Goal: Transaction & Acquisition: Purchase product/service

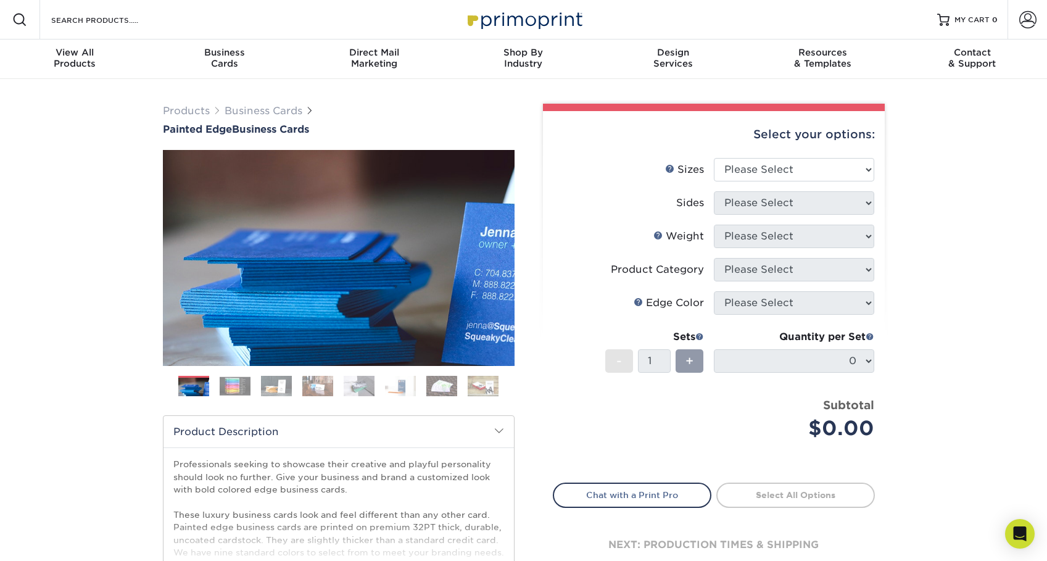
scroll to position [11, 0]
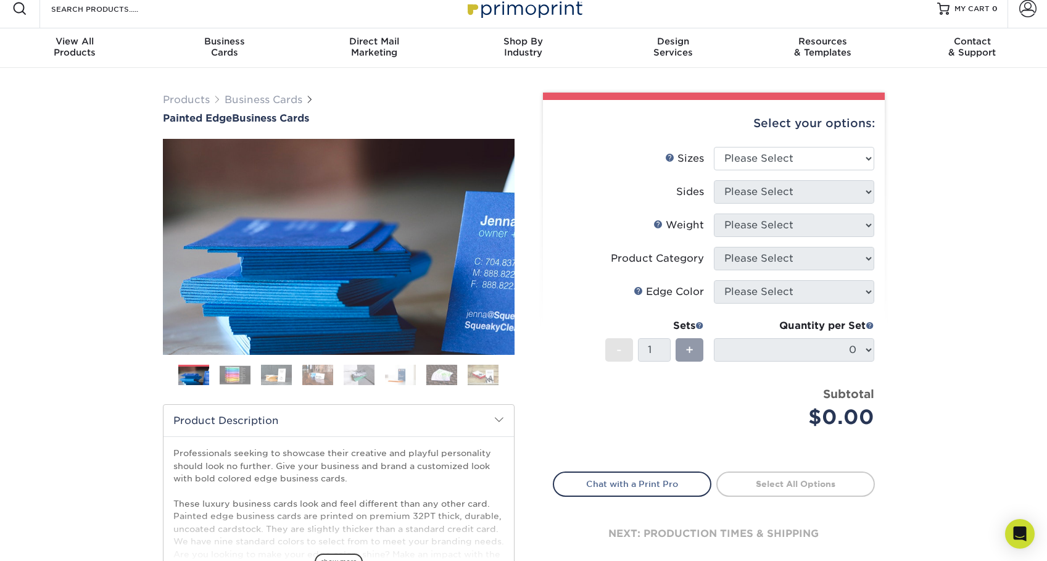
click at [755, 172] on li "Sizes Help Sizes Please Select 2" x 3.5" - Standard 2.125" x 3.375" - European …" at bounding box center [713, 163] width 321 height 33
select select "2.00x3.50"
select select "13abbda7-1d64-4f25-8bb2-c179b224825d"
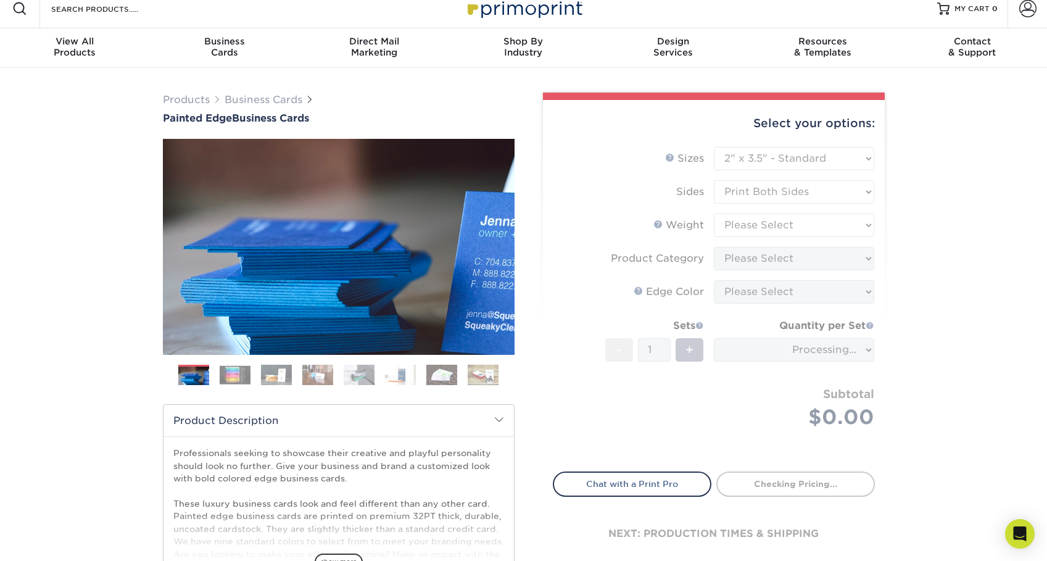
click at [751, 226] on form "Sizes Help Sizes Please Select 2" x 3.5" - Standard 2.125" x 3.375" - European …" at bounding box center [714, 302] width 322 height 310
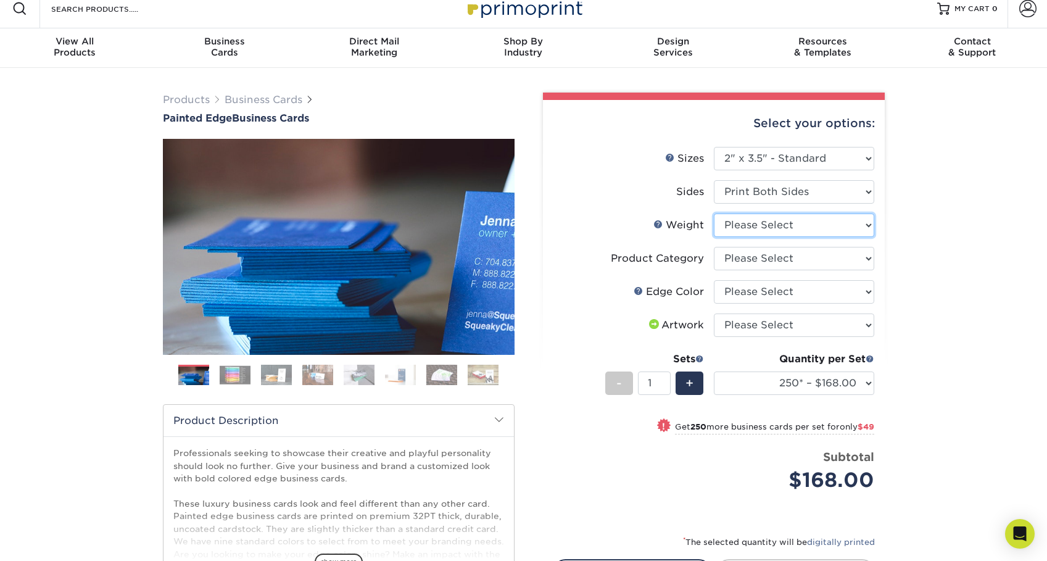
select select "32PTUC"
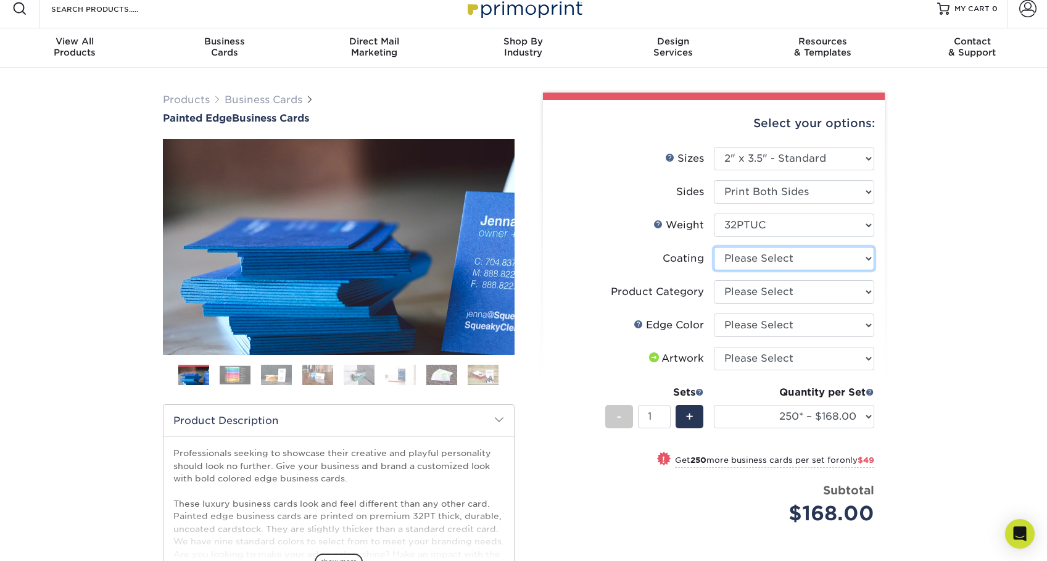
select select "3e7618de-abca-4bda-9f97-8b9129e913d8"
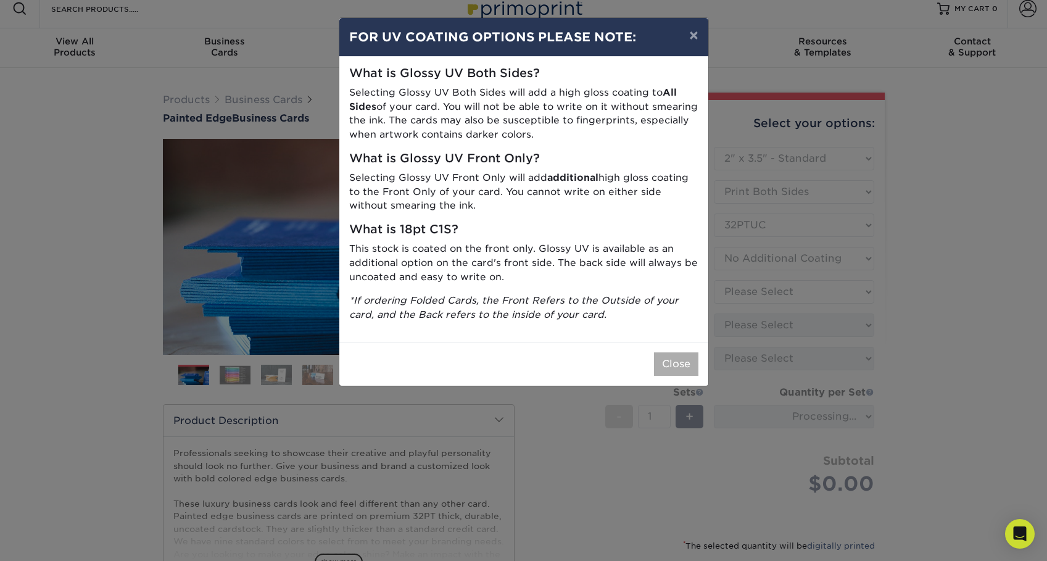
click at [682, 352] on button "Close" at bounding box center [676, 363] width 44 height 23
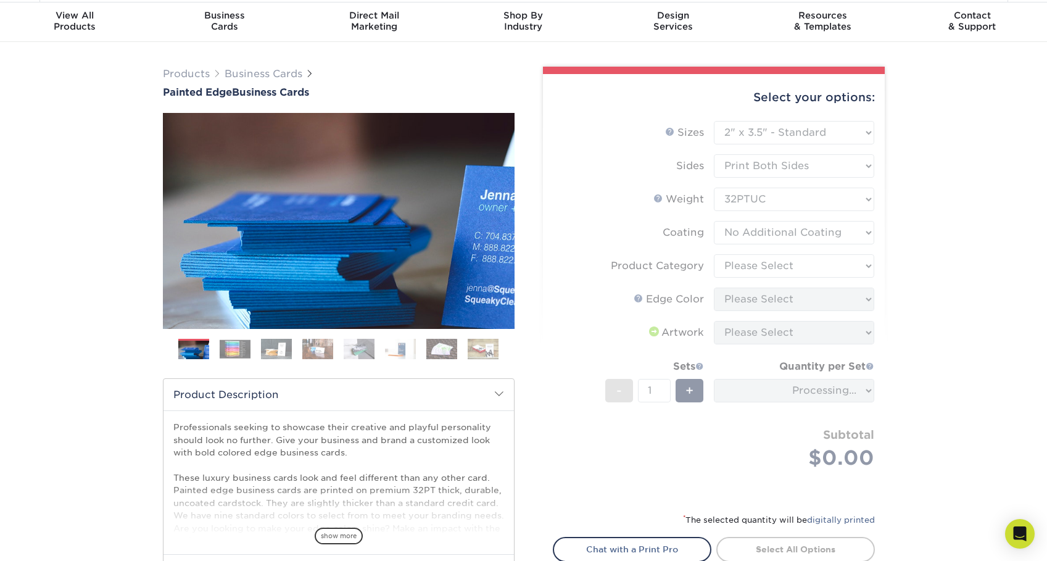
scroll to position [42, 0]
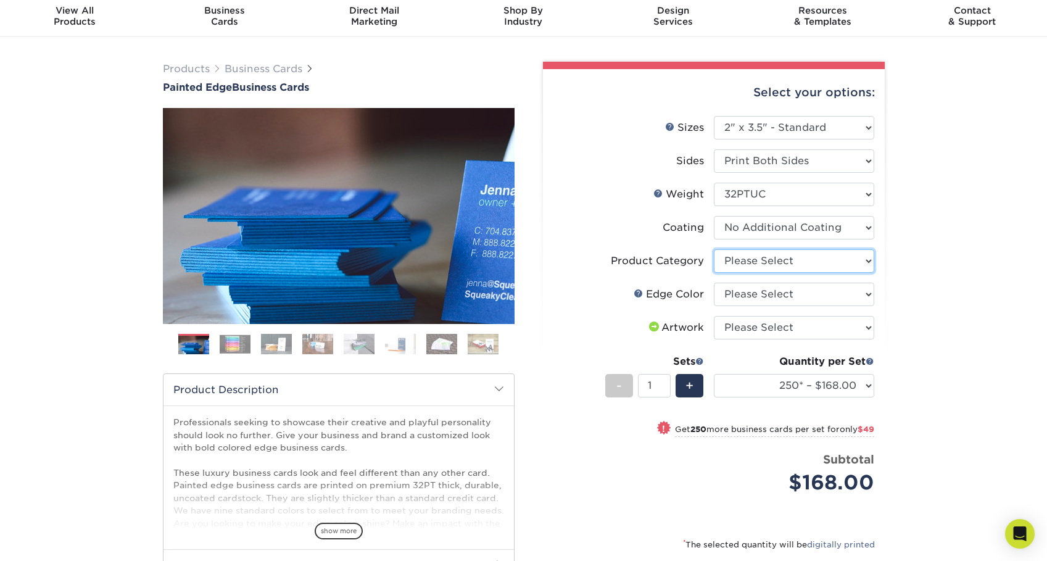
select select "3b5148f1-0588-4f88-a218-97bcfdce65c1"
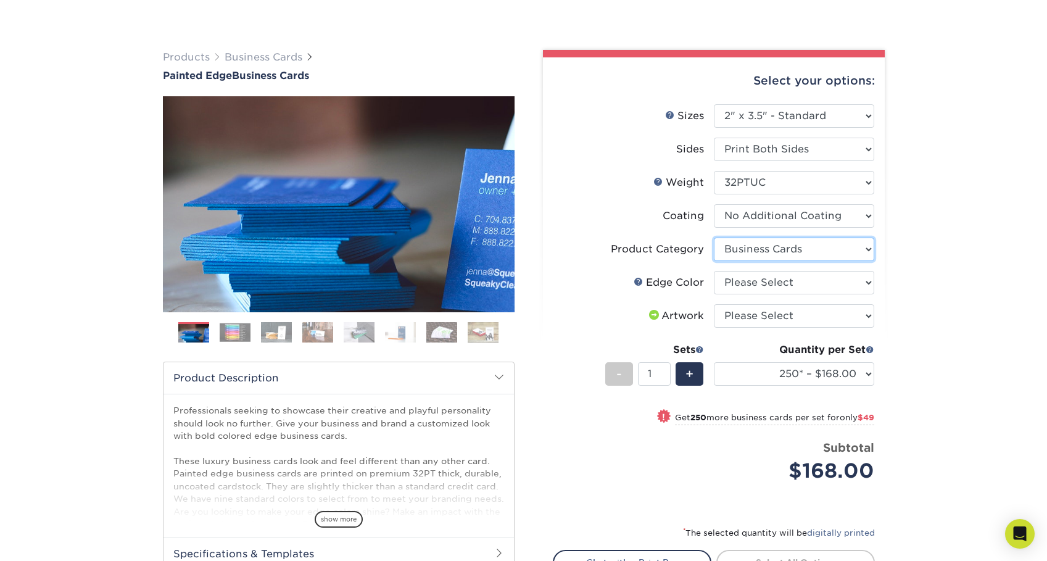
scroll to position [65, 0]
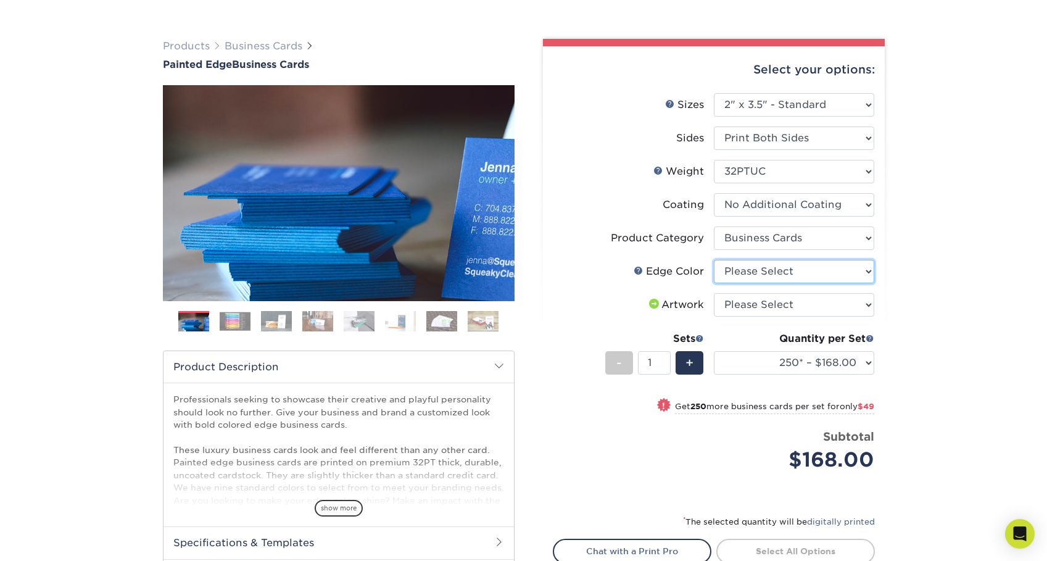
select select "1ae850e6-61c5-45b7-a71d-f488378c5a25"
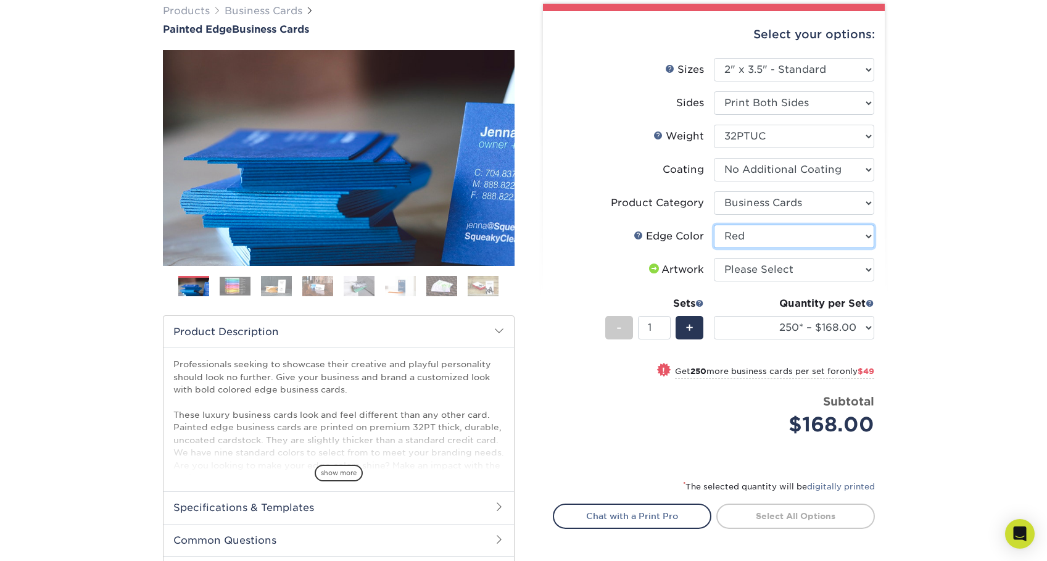
scroll to position [116, 0]
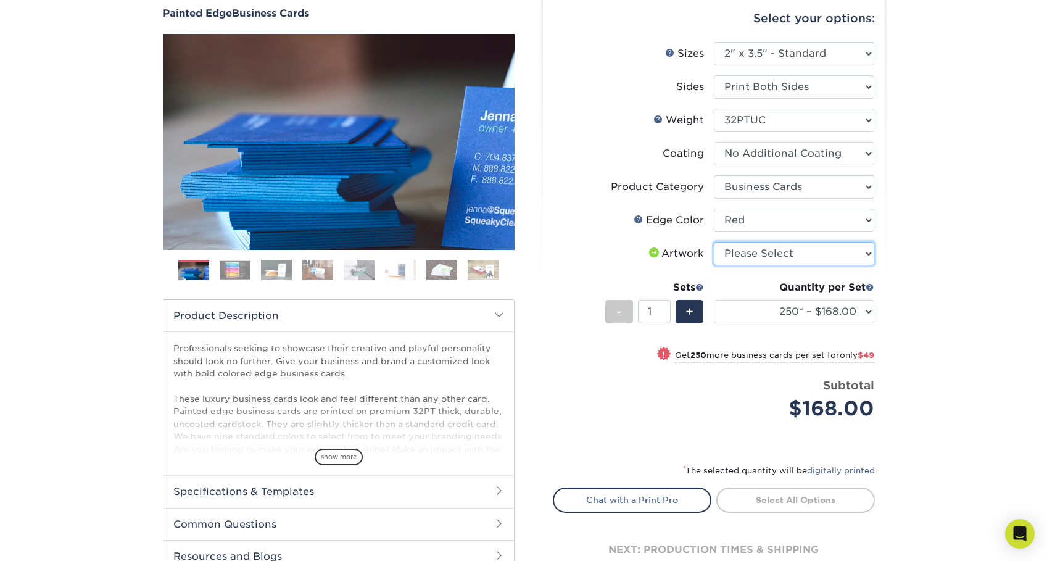
select select "upload"
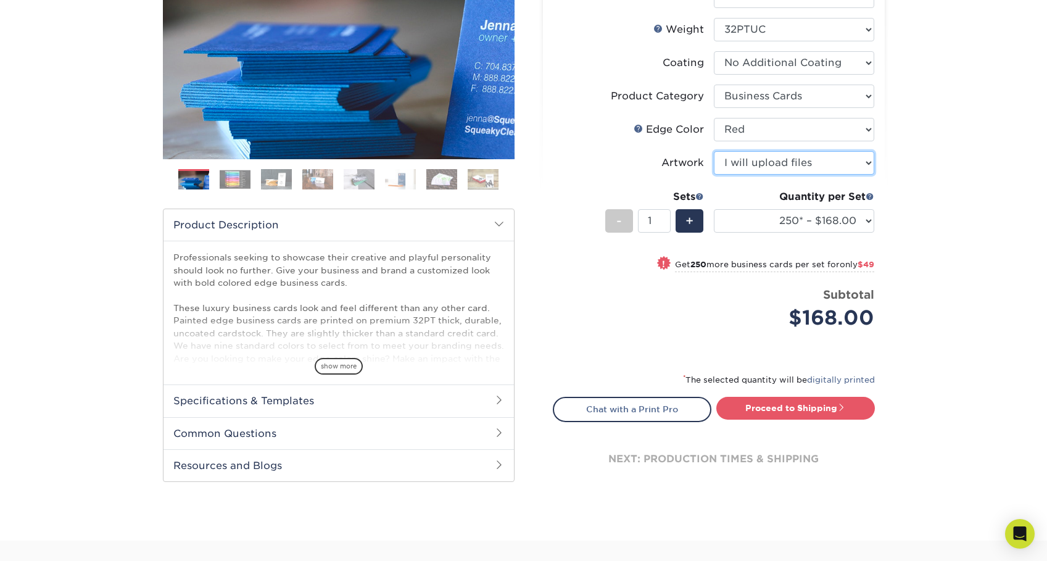
scroll to position [209, 0]
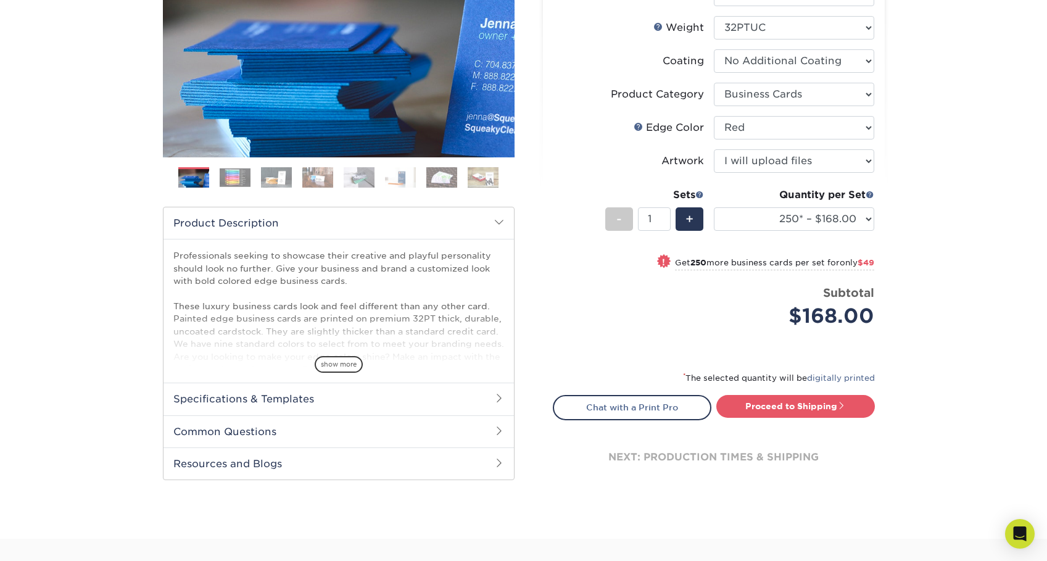
click at [724, 302] on div "$168.00" at bounding box center [798, 316] width 151 height 30
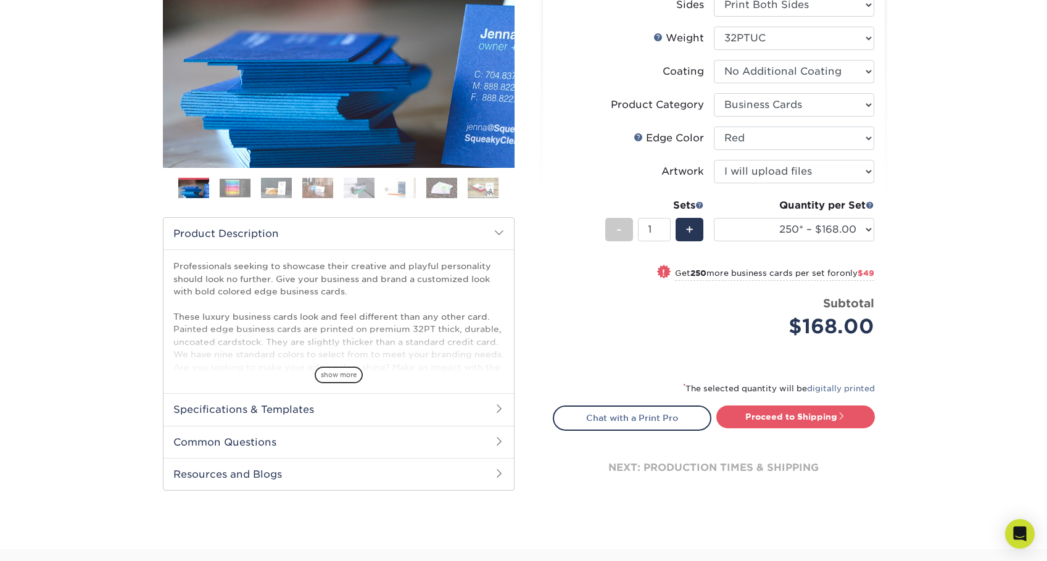
scroll to position [197, 0]
click at [343, 376] on span "show more" at bounding box center [339, 375] width 48 height 17
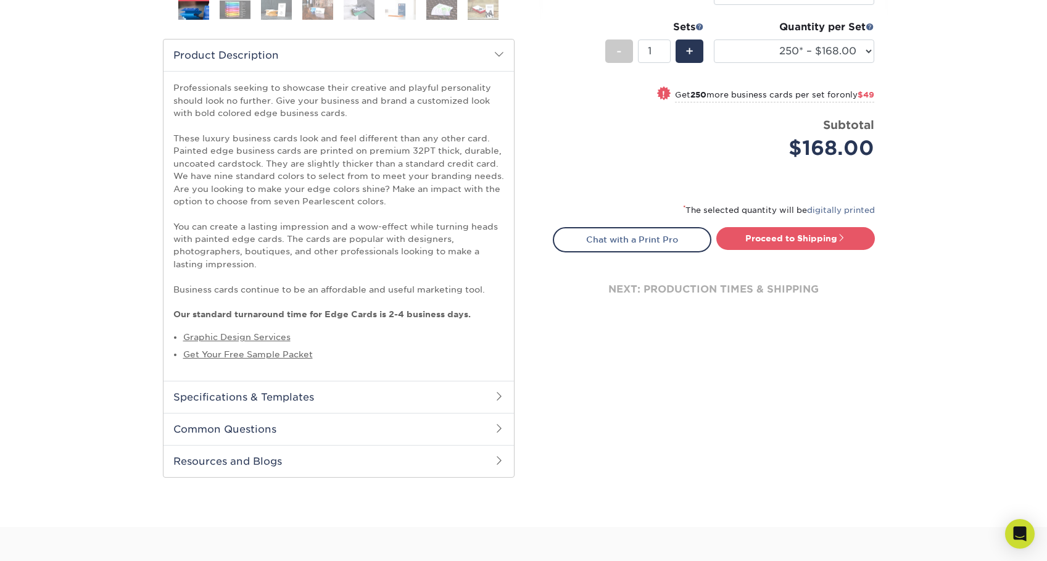
scroll to position [390, 0]
